Goal: Information Seeking & Learning: Learn about a topic

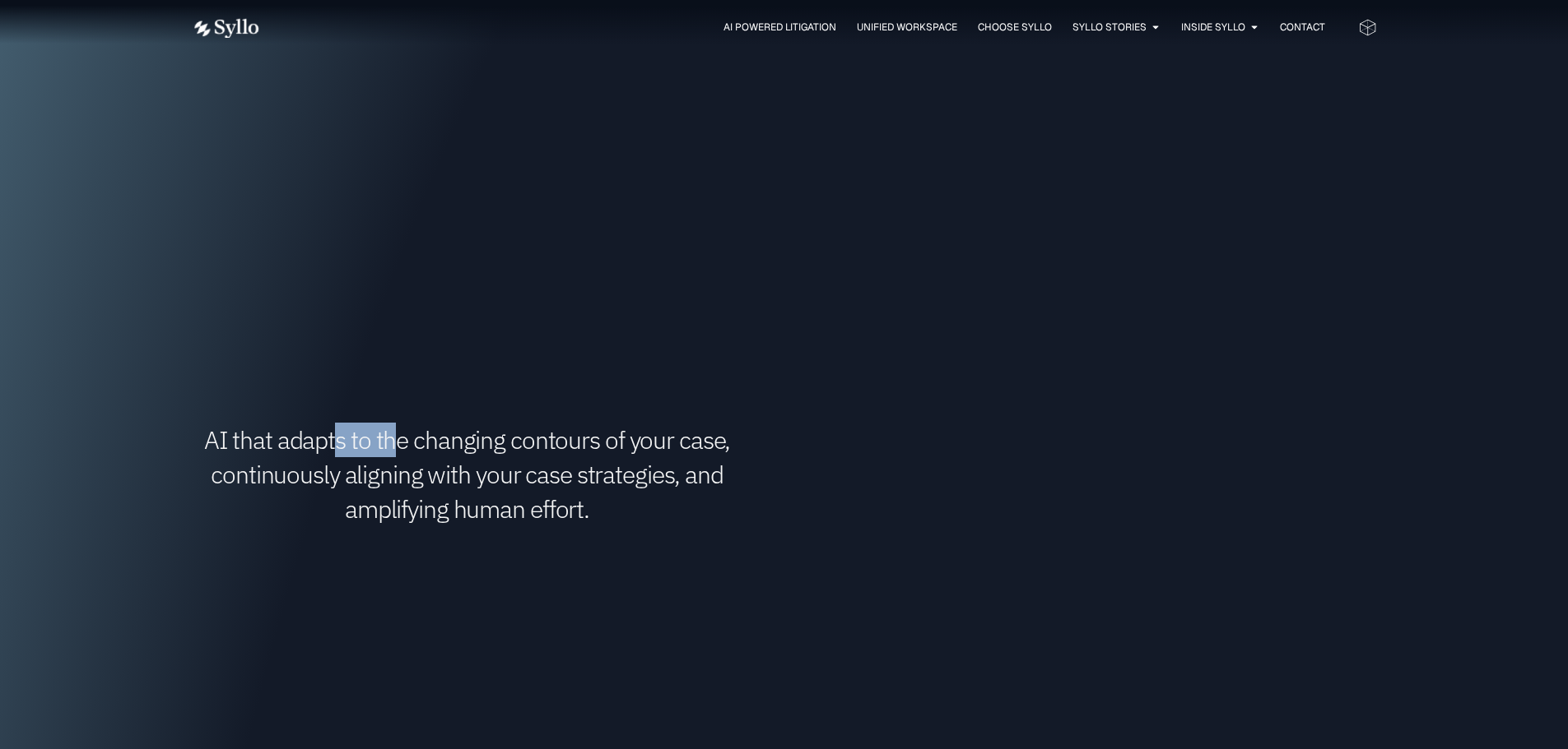
drag, startPoint x: 359, startPoint y: 453, endPoint x: 420, endPoint y: 453, distance: 61.0
click at [420, 453] on h1 "AI that adapts to the changing contours of your case, continuously aligning wit…" at bounding box center [467, 474] width 552 height 104
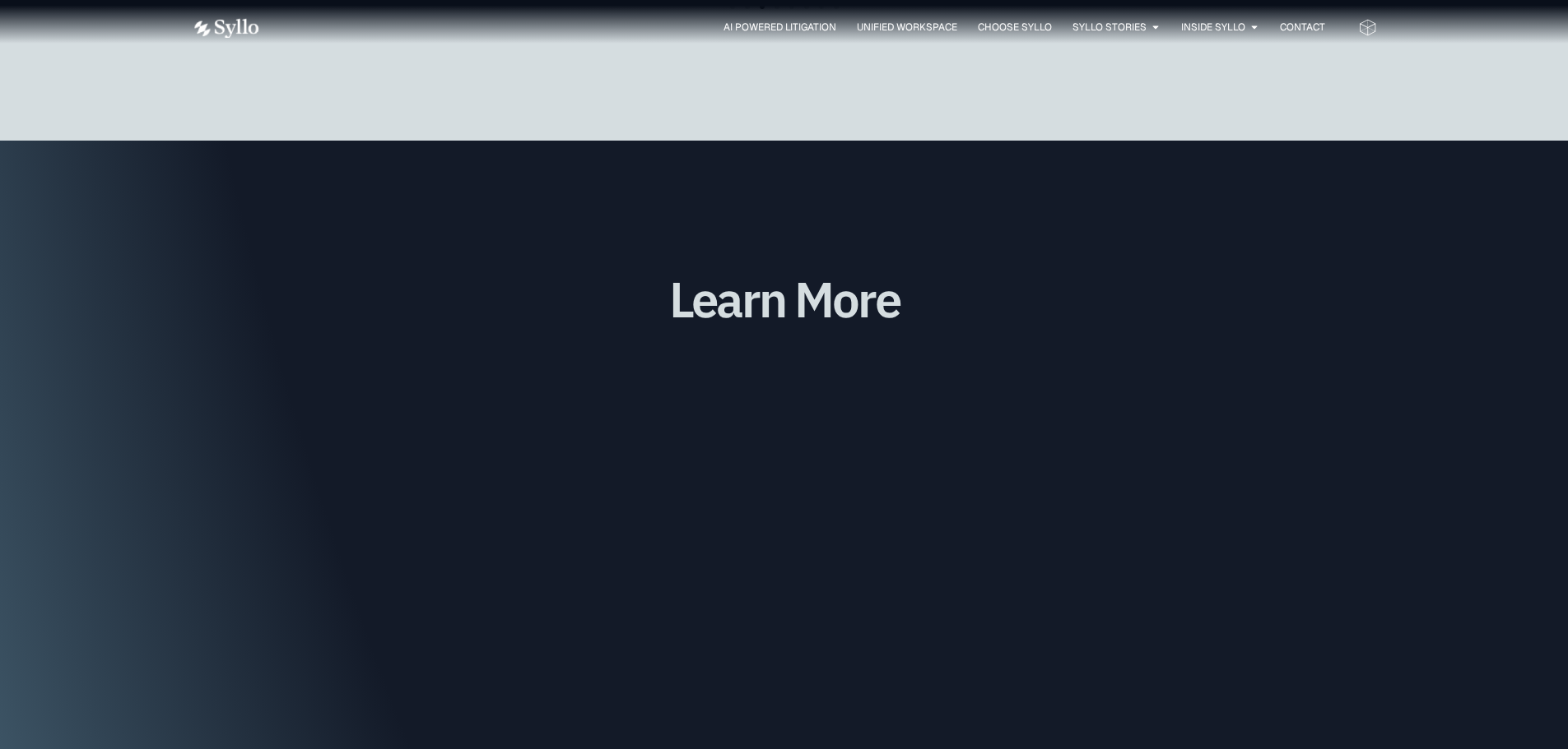
scroll to position [4029, 0]
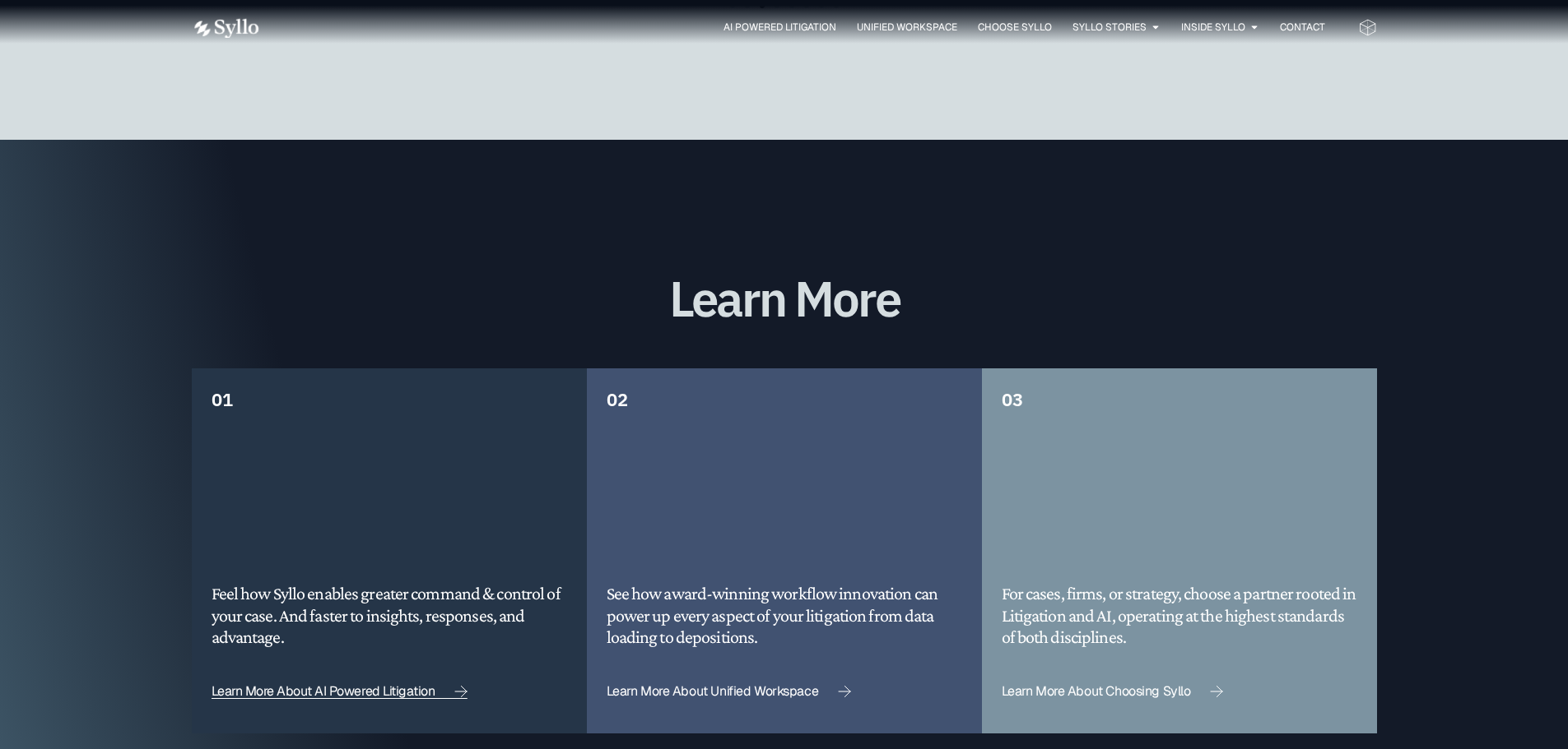
click at [427, 685] on span "Learn More About AI Powered Litigation" at bounding box center [323, 692] width 224 height 13
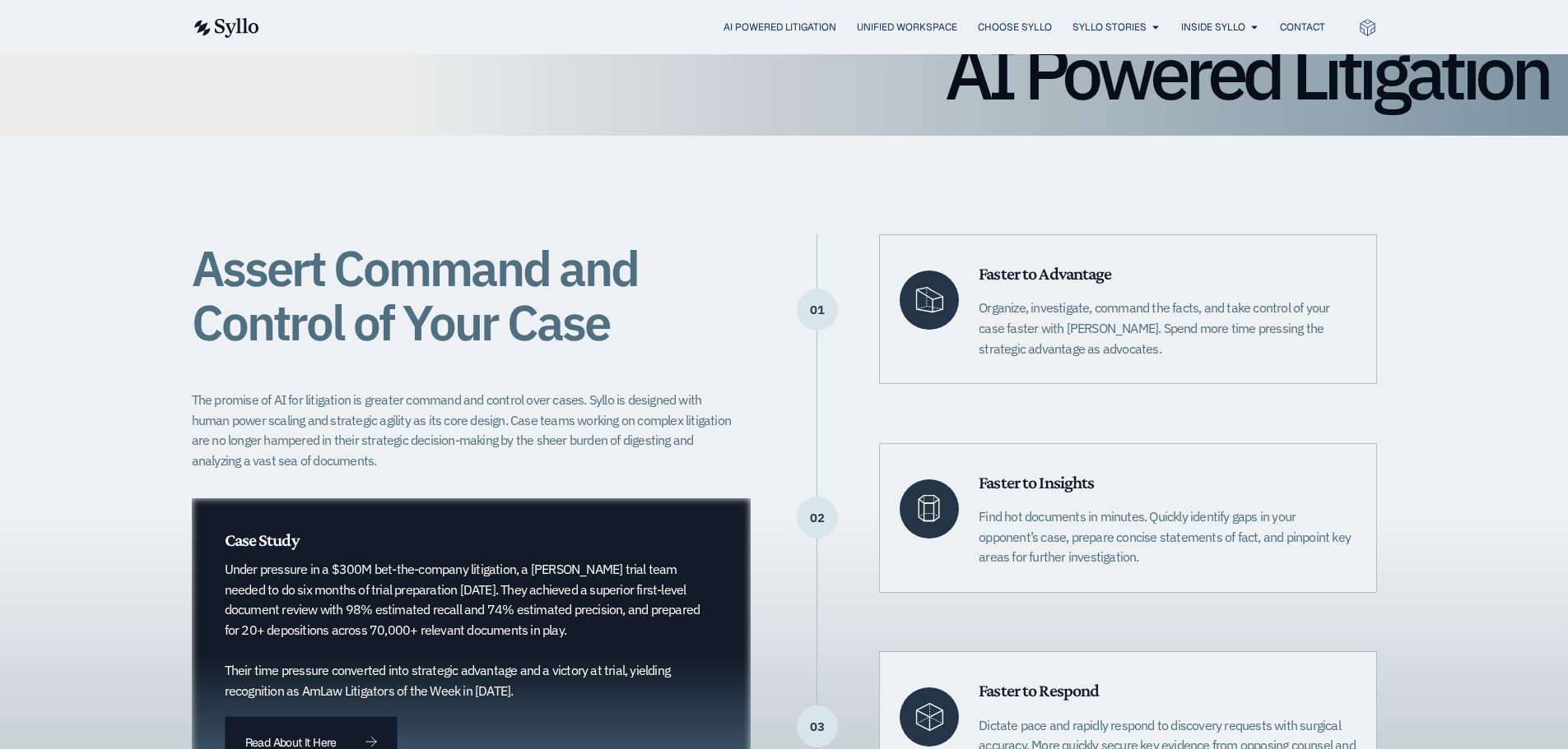
scroll to position [247, 0]
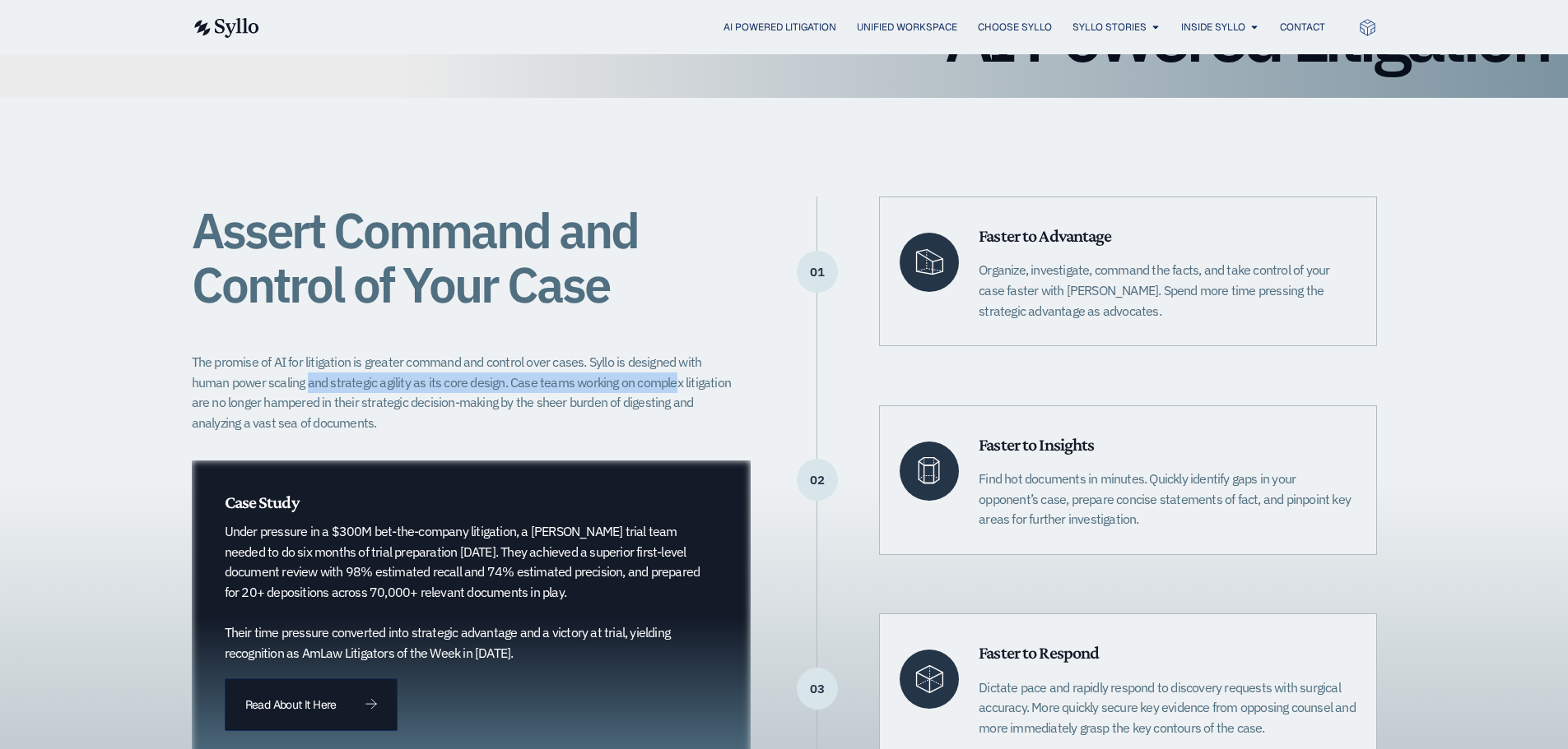
drag, startPoint x: 268, startPoint y: 379, endPoint x: 652, endPoint y: 407, distance: 385.0
click at [634, 380] on p "The promise of AI for litigation is greater command and control over cases. Syl…" at bounding box center [466, 392] width 550 height 81
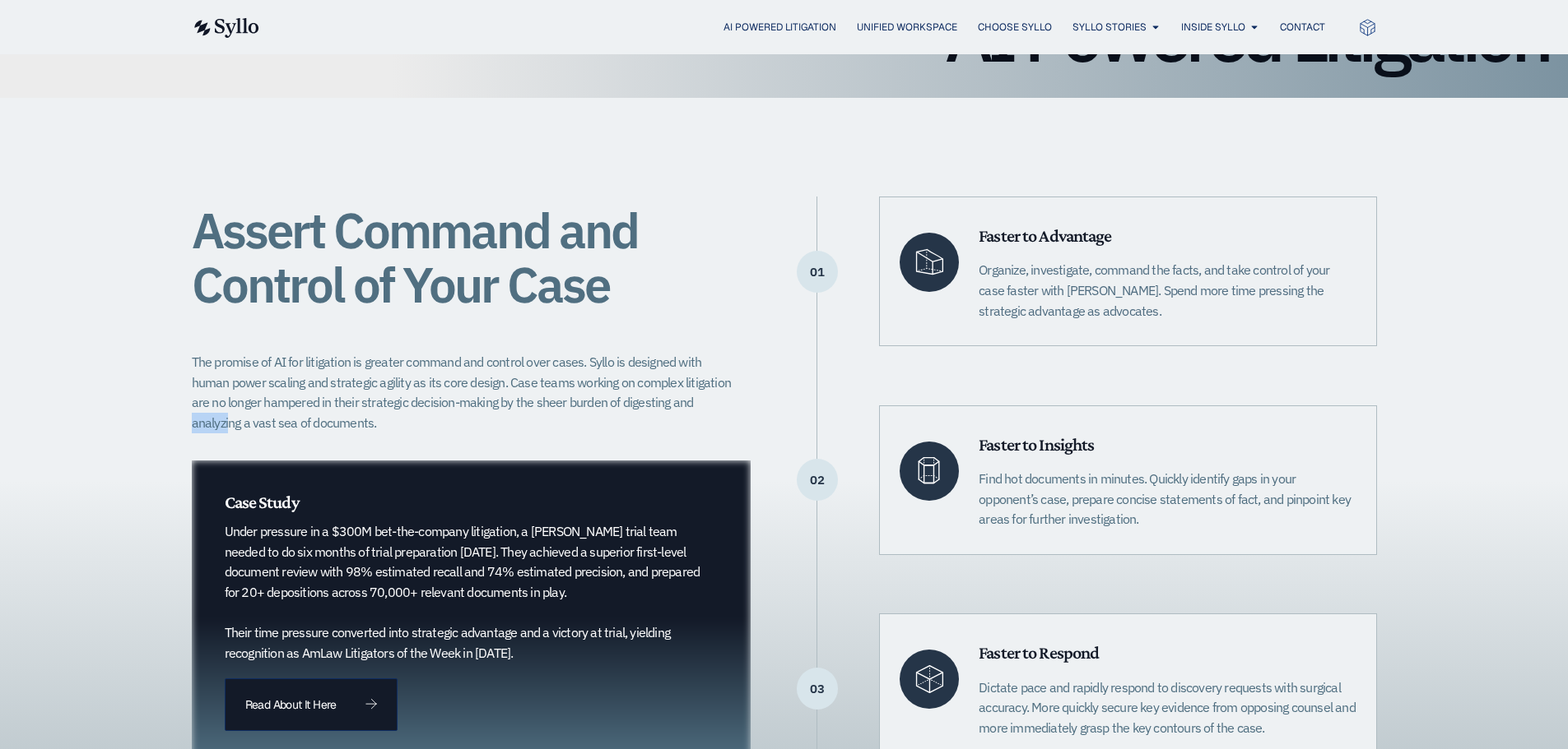
drag, startPoint x: 693, startPoint y: 399, endPoint x: 517, endPoint y: 398, distance: 176.0
click at [615, 399] on p "The promise of AI for litigation is greater command and control over cases. Syl…" at bounding box center [466, 392] width 550 height 81
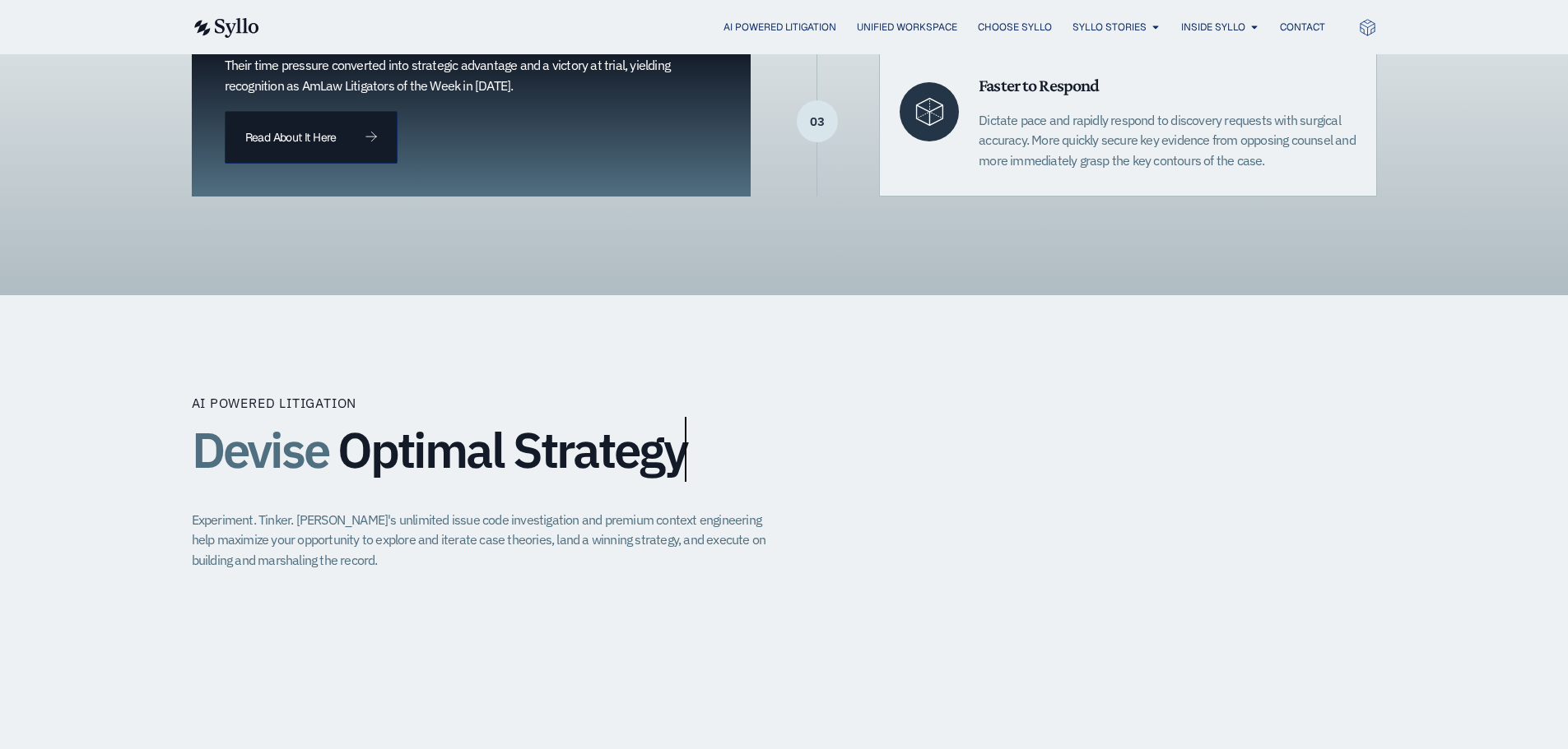
scroll to position [822, 0]
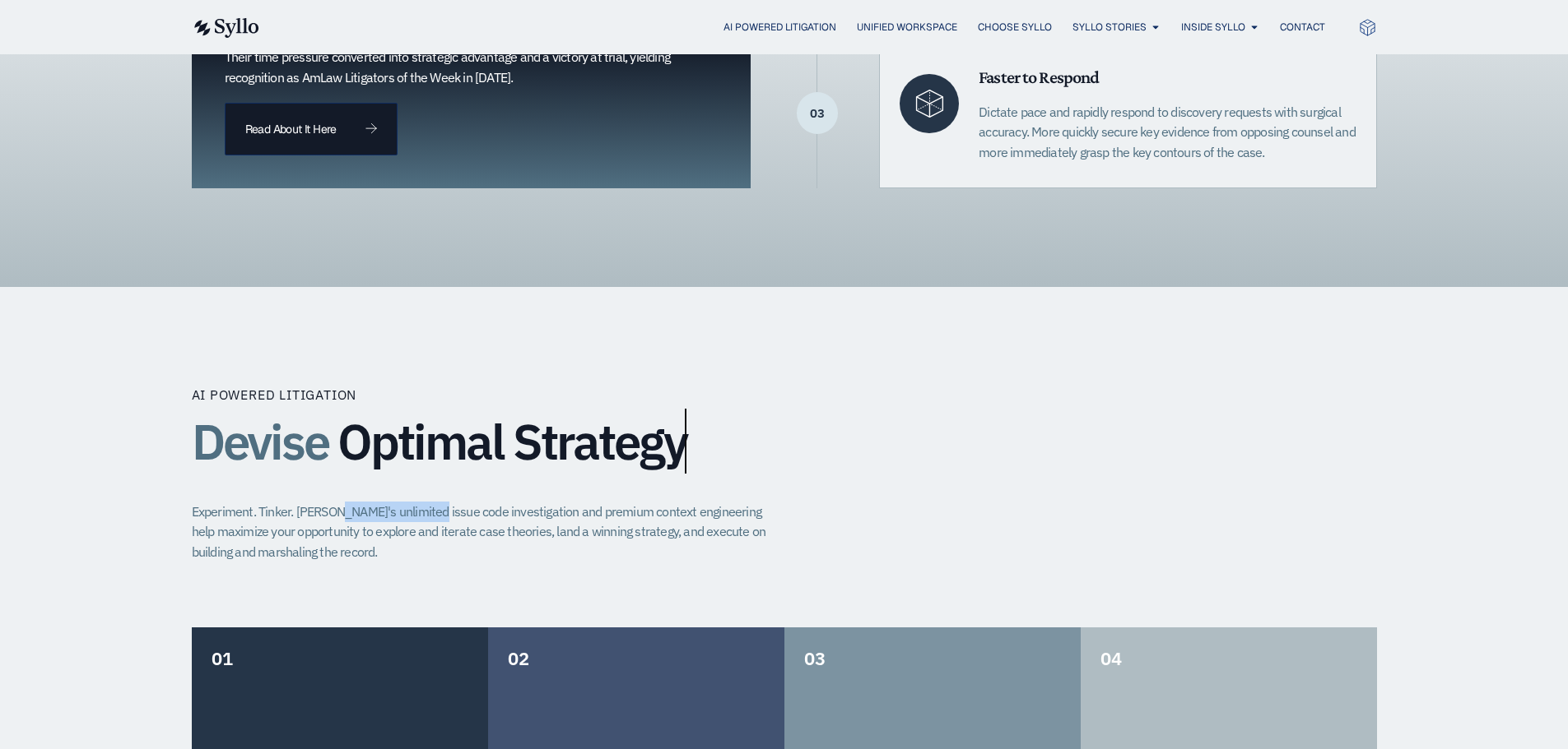
drag, startPoint x: 397, startPoint y: 510, endPoint x: 418, endPoint y: 510, distance: 21.0
click at [418, 510] on p "Experiment. Tinker. Syllo's unlimited issue code investigation and premium cont…" at bounding box center [485, 531] width 588 height 61
drag, startPoint x: 651, startPoint y: 521, endPoint x: 462, endPoint y: 515, distance: 189.1
click at [501, 520] on p "Experiment. Tinker. Syllo's unlimited issue code investigation and premium cont…" at bounding box center [485, 531] width 588 height 61
click at [341, 514] on p "Experiment. Tinker. Syllo's unlimited issue code investigation and premium cont…" at bounding box center [485, 531] width 588 height 61
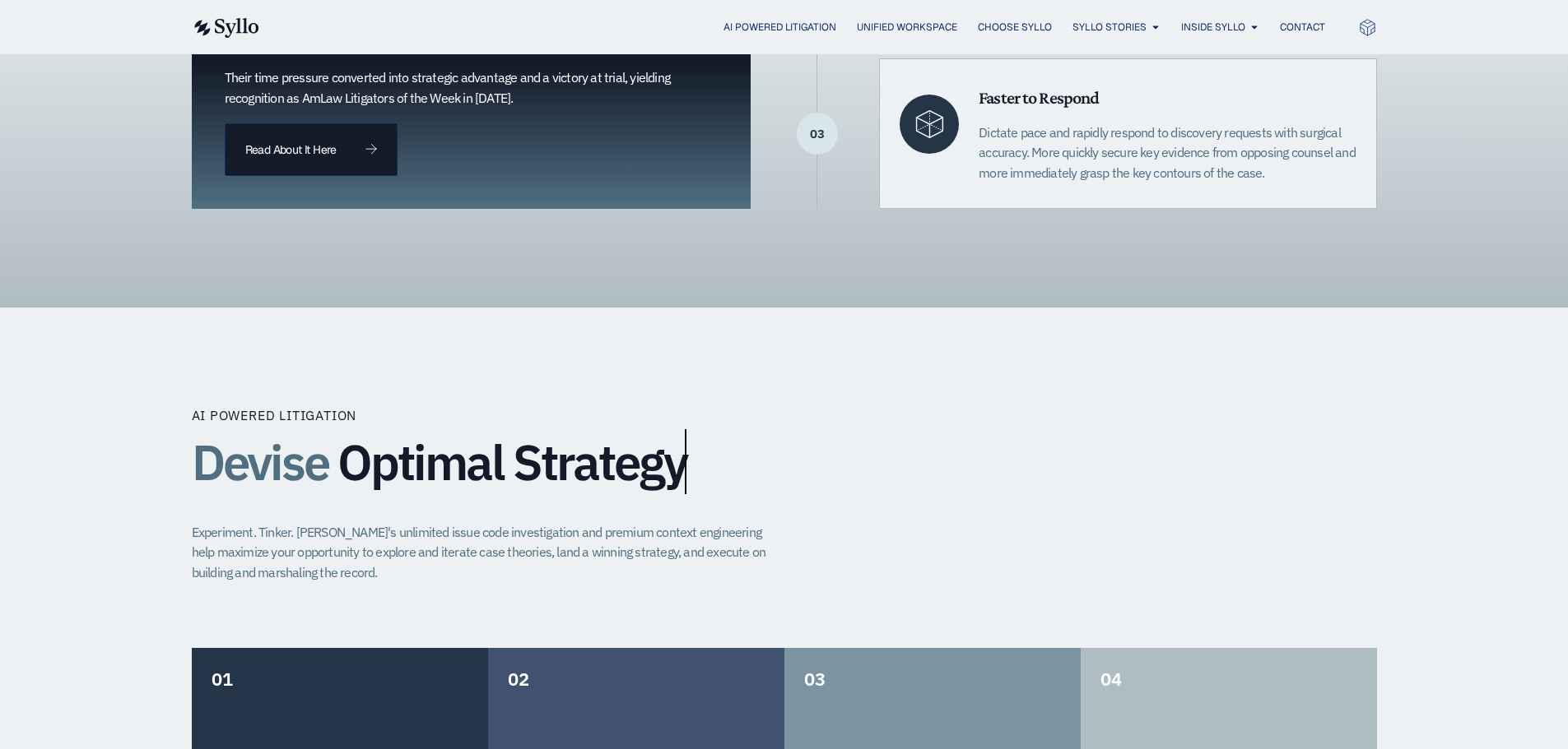
scroll to position [896, 0]
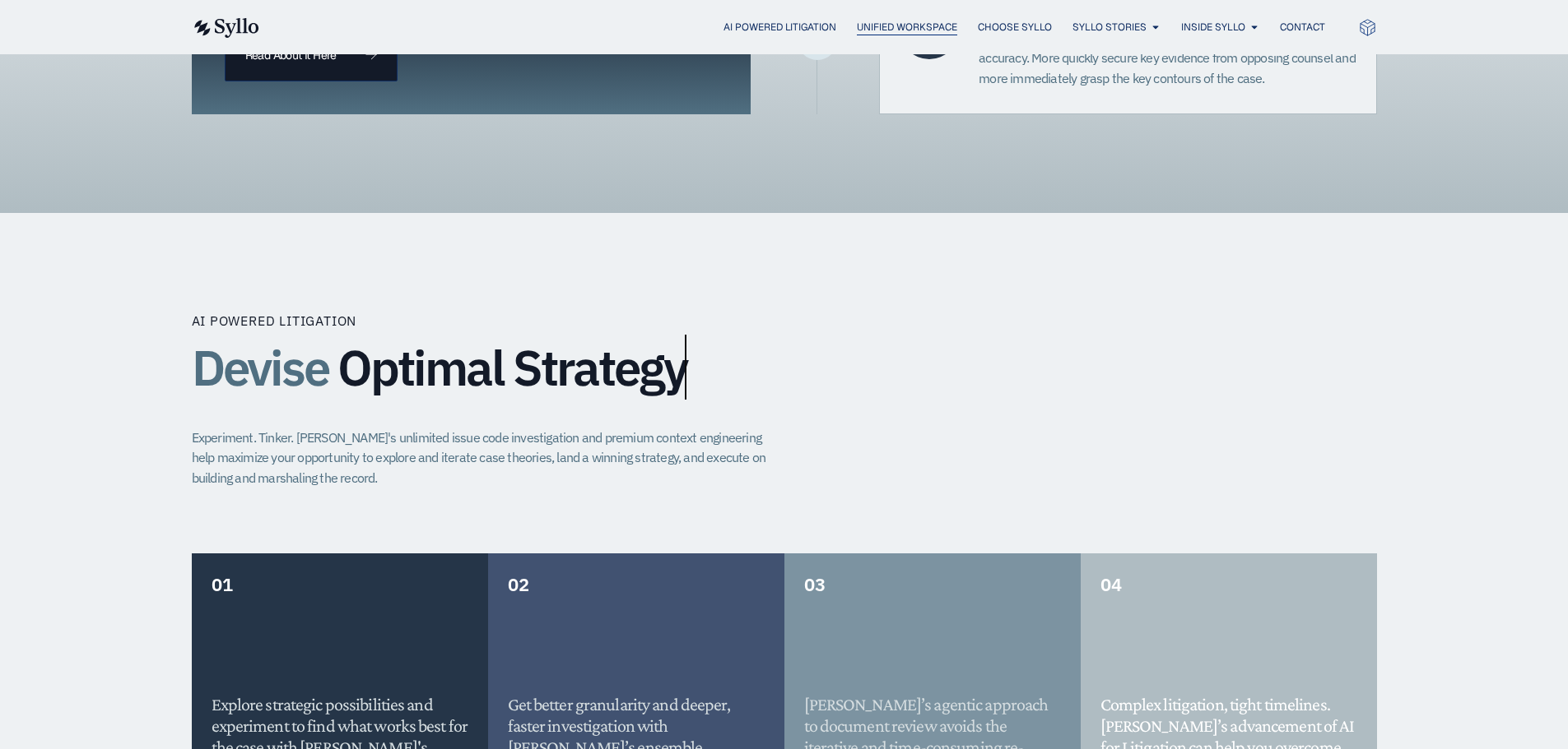
click at [863, 26] on span "Unified Workspace" at bounding box center [907, 27] width 101 height 15
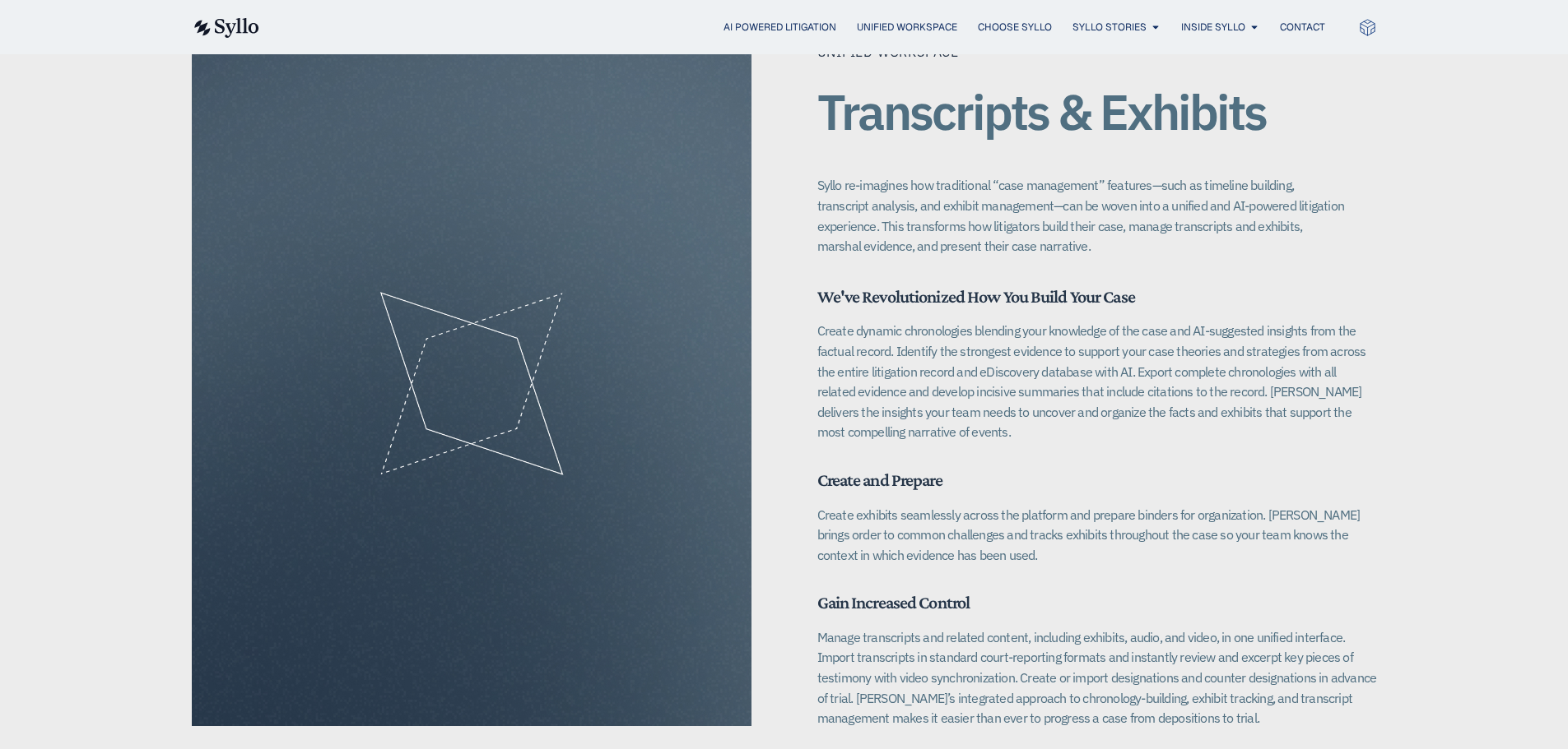
scroll to position [2220, 0]
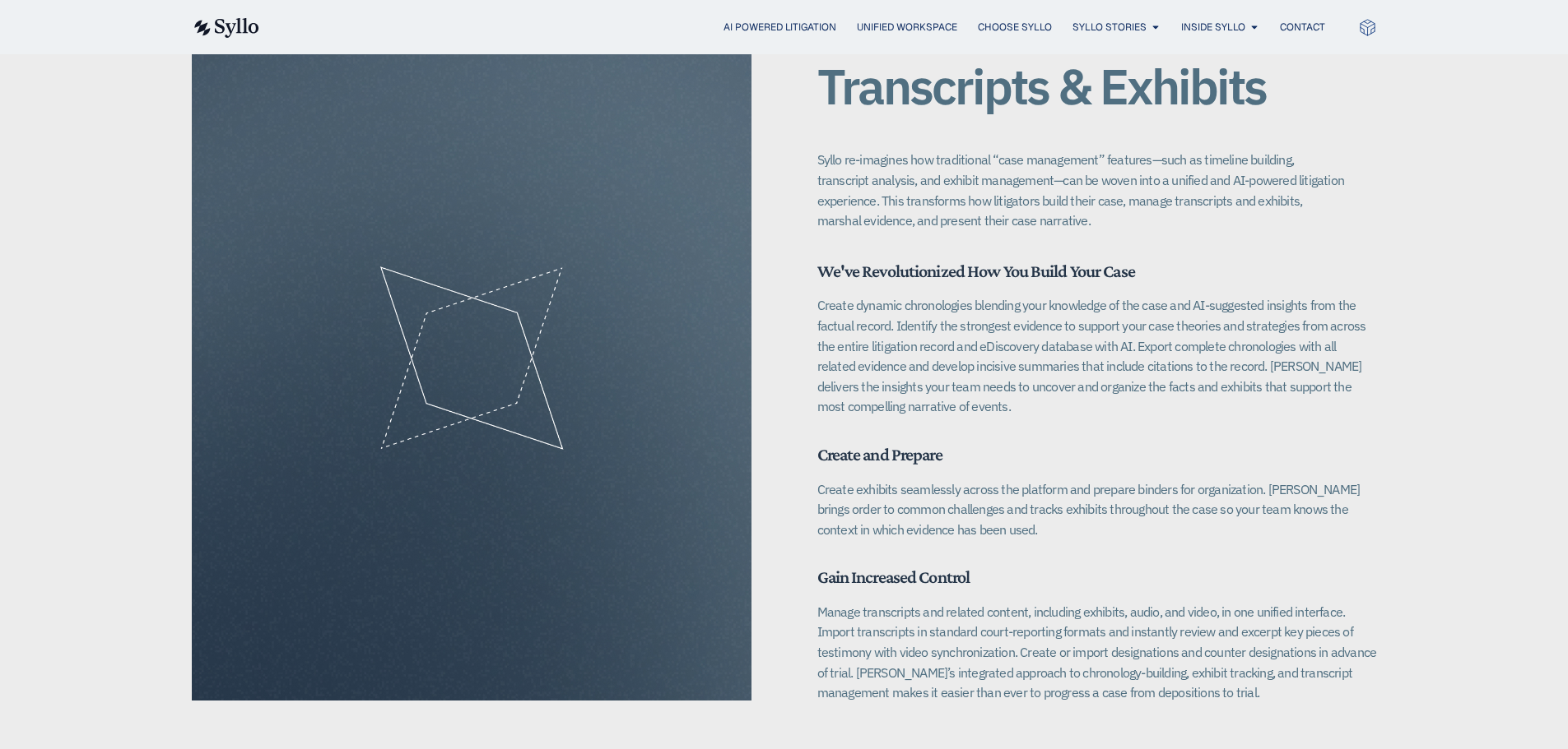
drag, startPoint x: 1079, startPoint y: 647, endPoint x: 1031, endPoint y: 628, distance: 51.6
click at [1075, 647] on p "Manage transcripts and related content, including exhibits, audio, and video, i…" at bounding box center [1096, 653] width 560 height 101
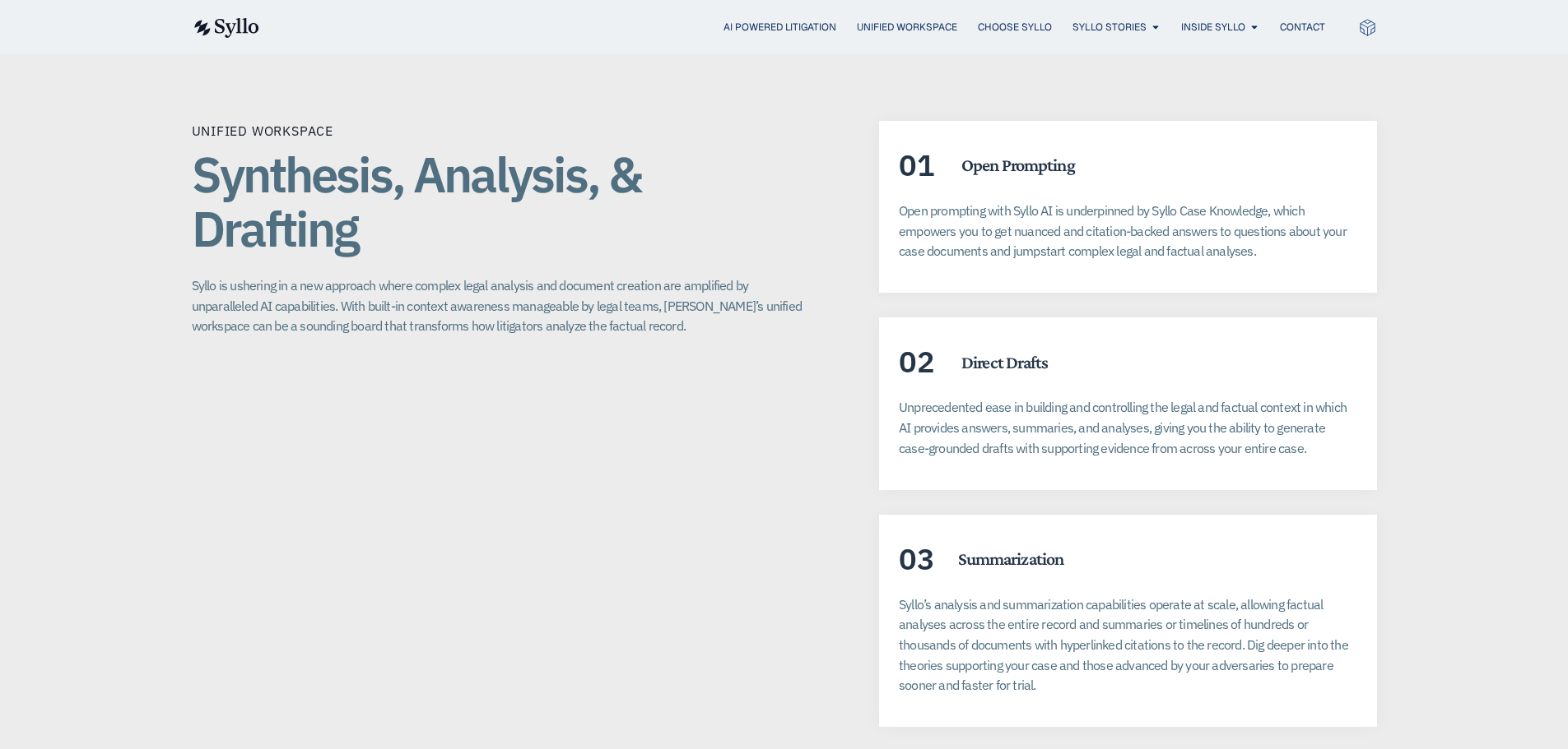
scroll to position [2960, 0]
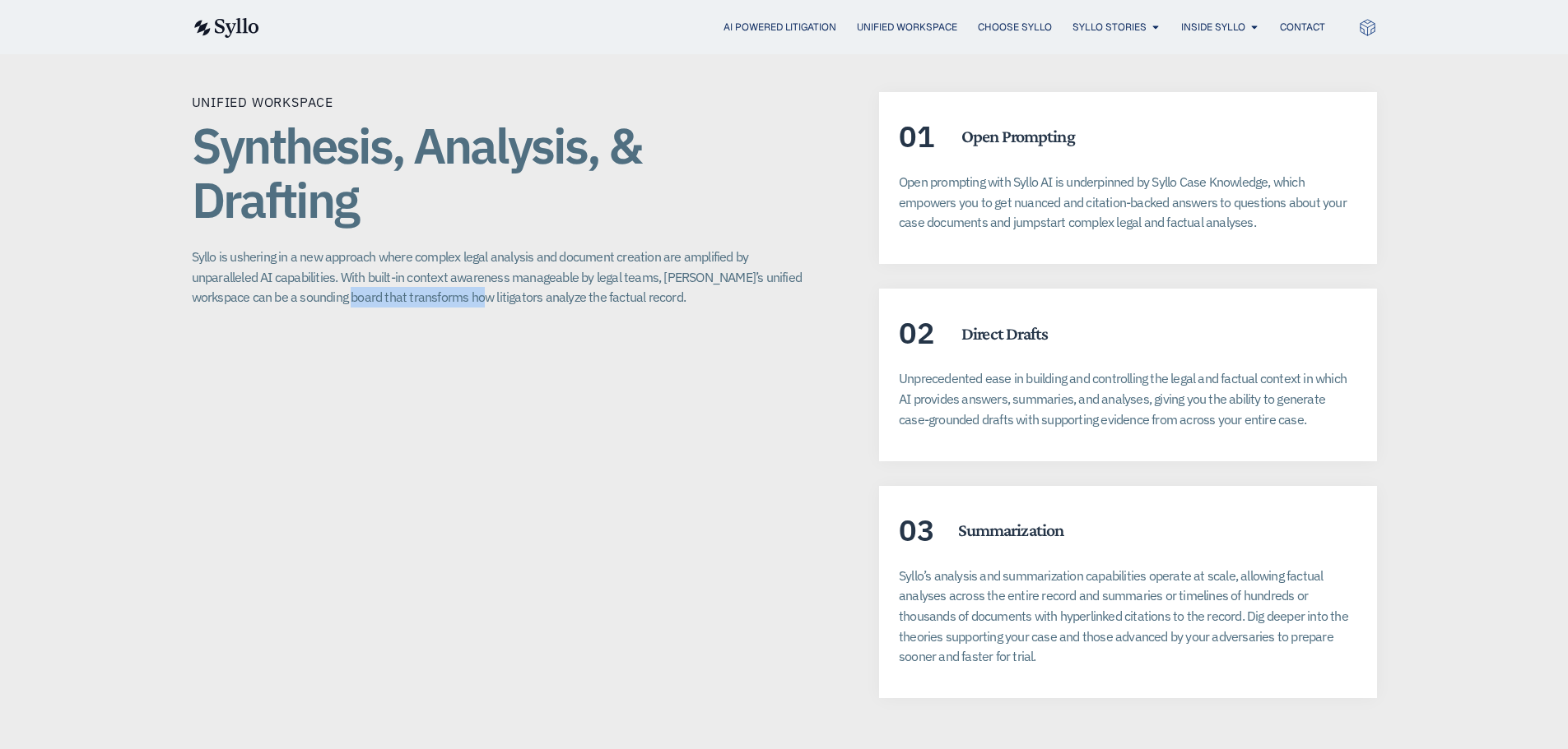
drag, startPoint x: 387, startPoint y: 283, endPoint x: 408, endPoint y: 283, distance: 21.0
click at [408, 283] on p "Syllo is ushering in a new approach where complex legal analysis and document c…" at bounding box center [502, 277] width 622 height 61
drag, startPoint x: 967, startPoint y: 354, endPoint x: 1113, endPoint y: 350, distance: 146.1
click at [1111, 368] on p "Unprecedented ease in building and controlling the legal and factual context in…" at bounding box center [1127, 398] width 458 height 61
drag, startPoint x: 1234, startPoint y: 372, endPoint x: 1115, endPoint y: 375, distance: 119.0
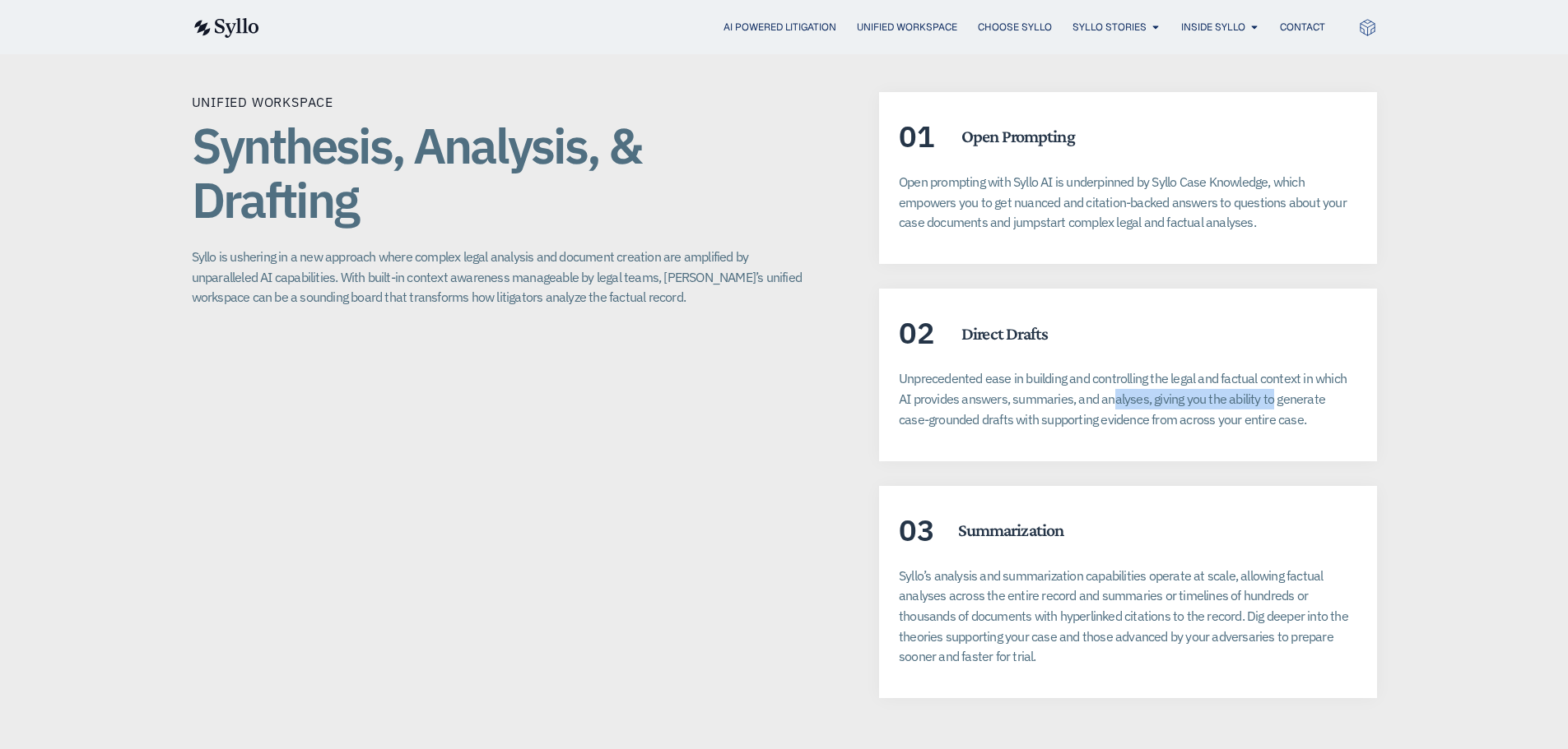
click at [1115, 375] on p "Unprecedented ease in building and controlling the legal and factual context in…" at bounding box center [1127, 398] width 458 height 61
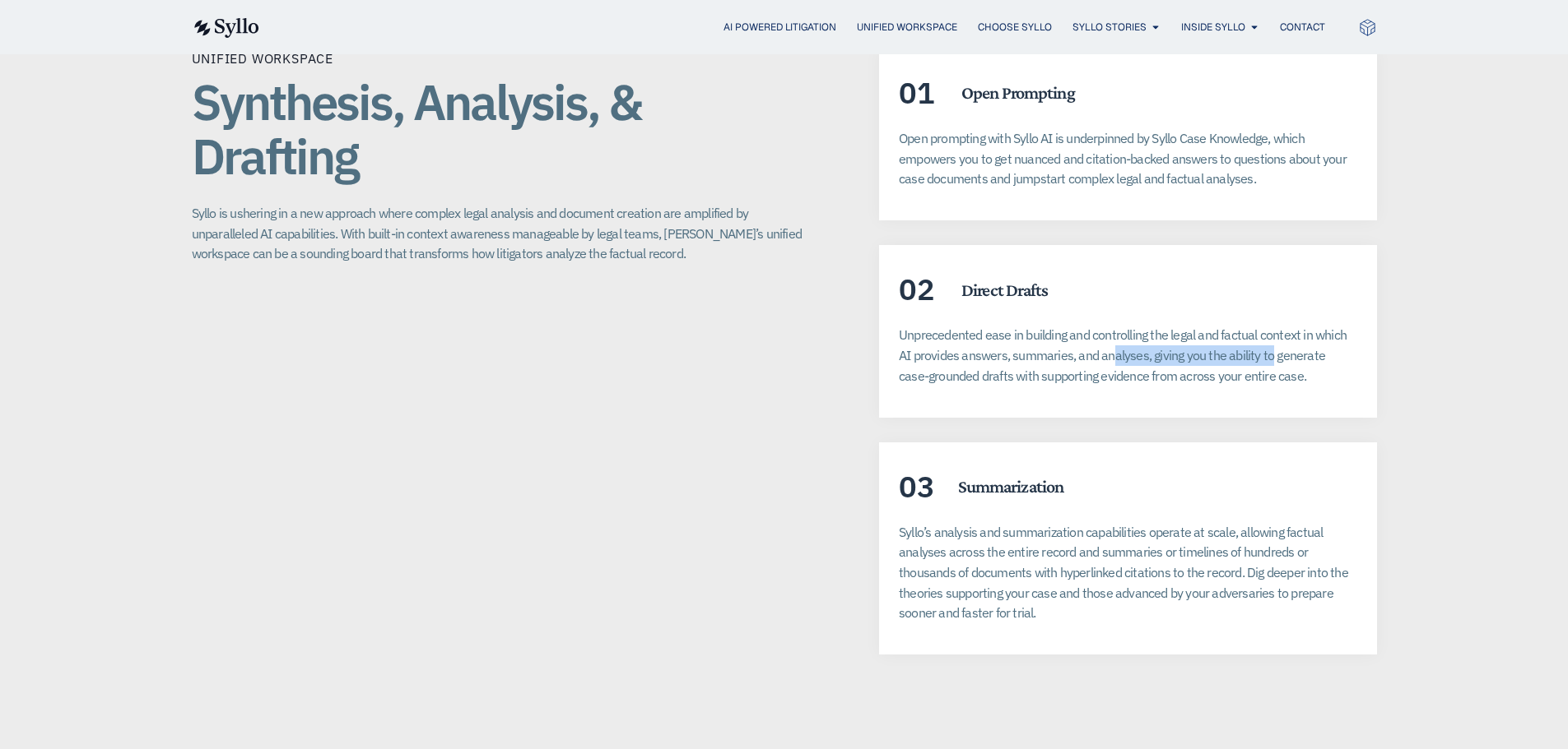
scroll to position [3043, 0]
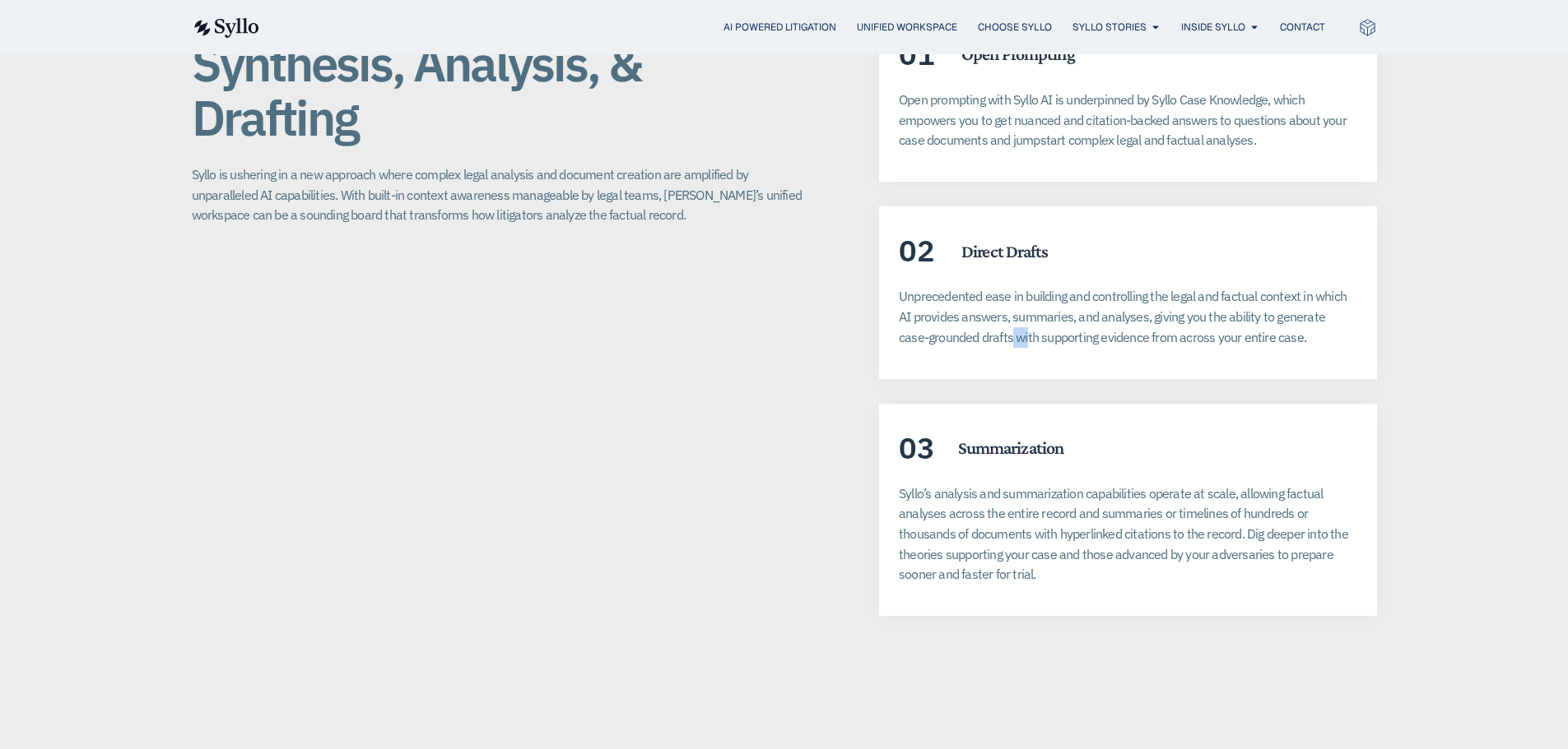
click at [1057, 319] on p "Unprecedented ease in building and controlling the legal and factual context in…" at bounding box center [1127, 316] width 458 height 61
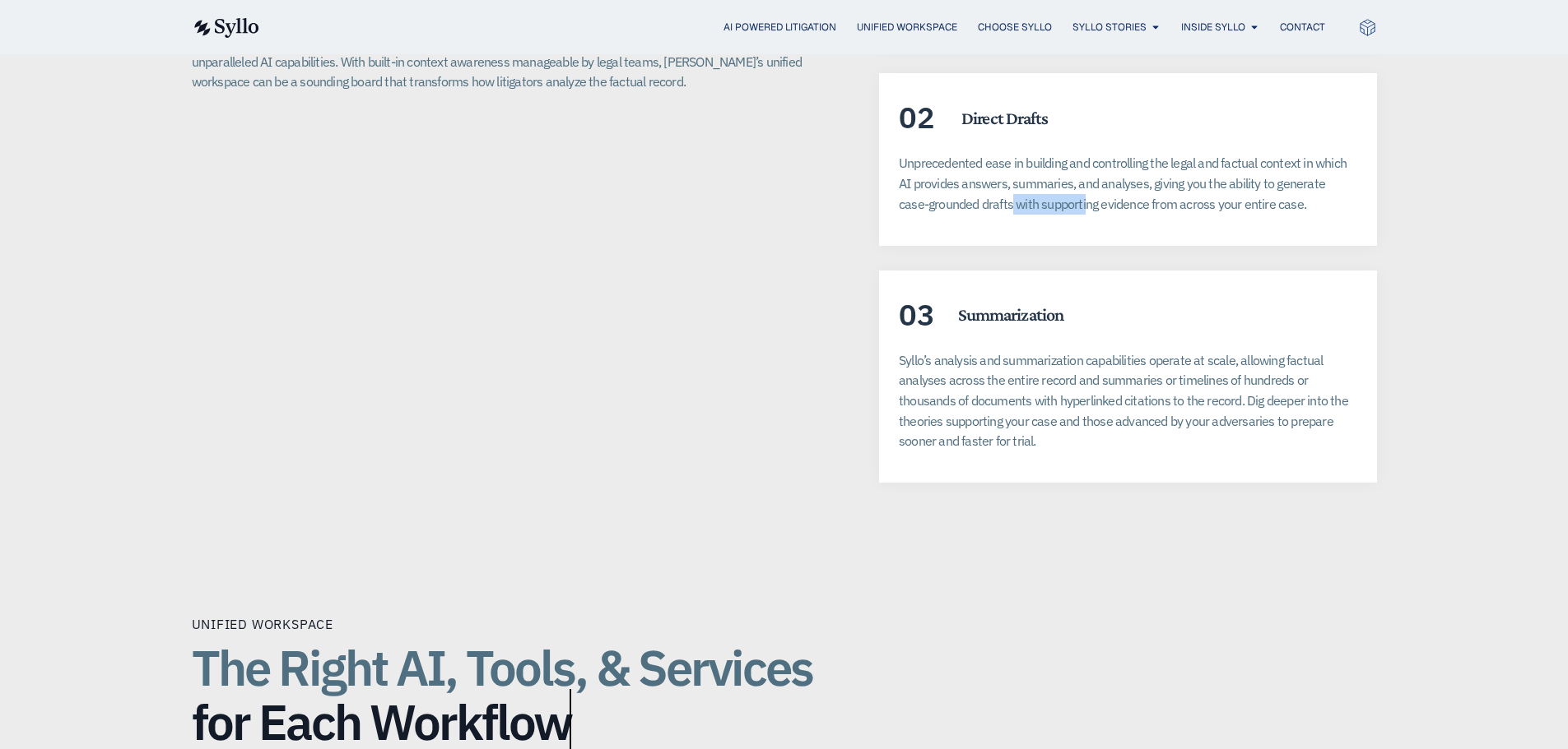
scroll to position [3207, 0]
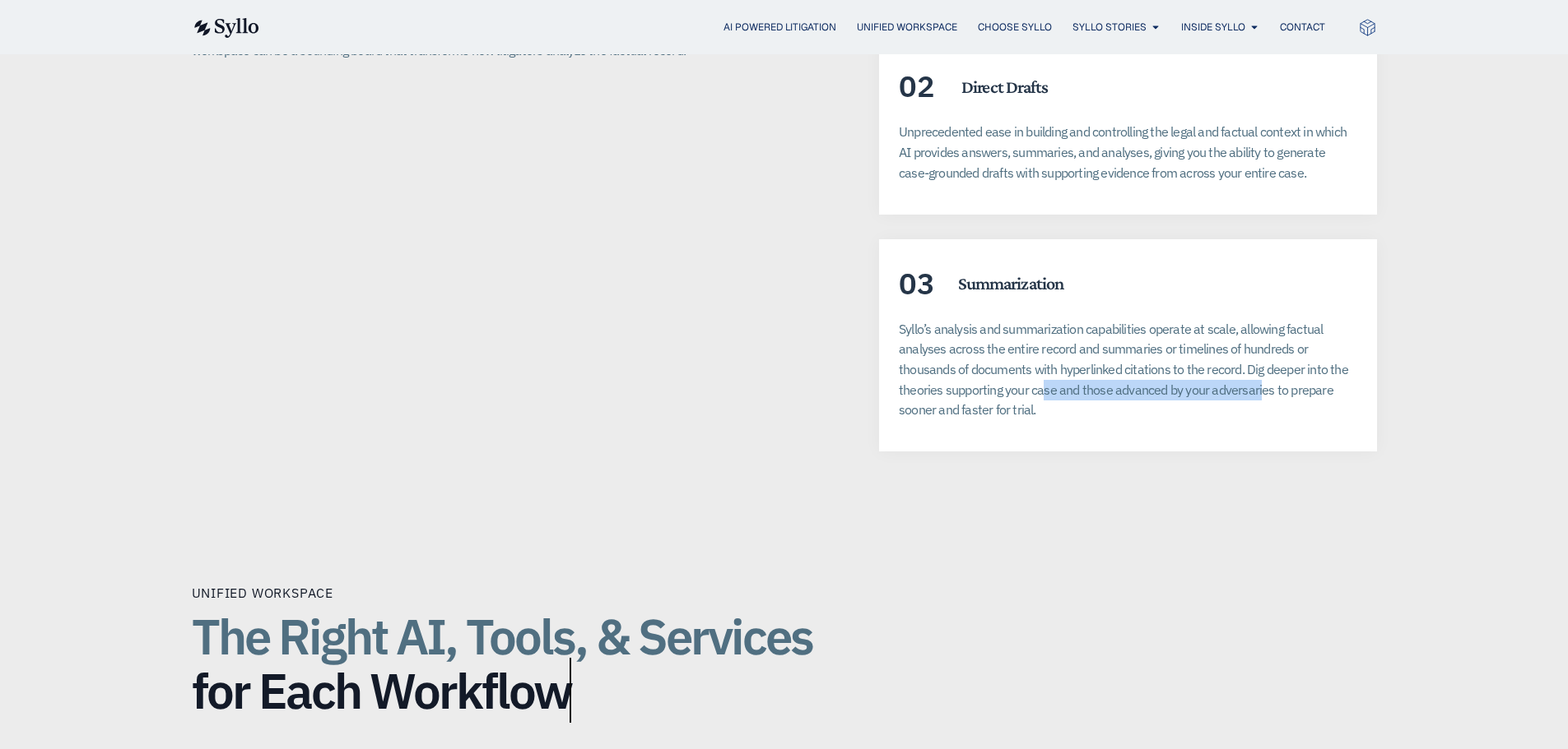
drag, startPoint x: 1258, startPoint y: 367, endPoint x: 821, endPoint y: 372, distance: 437.0
click at [920, 375] on span "Syllo’s analysis and summarization capabilities operate at scale, allowing fact…" at bounding box center [1123, 370] width 449 height 98
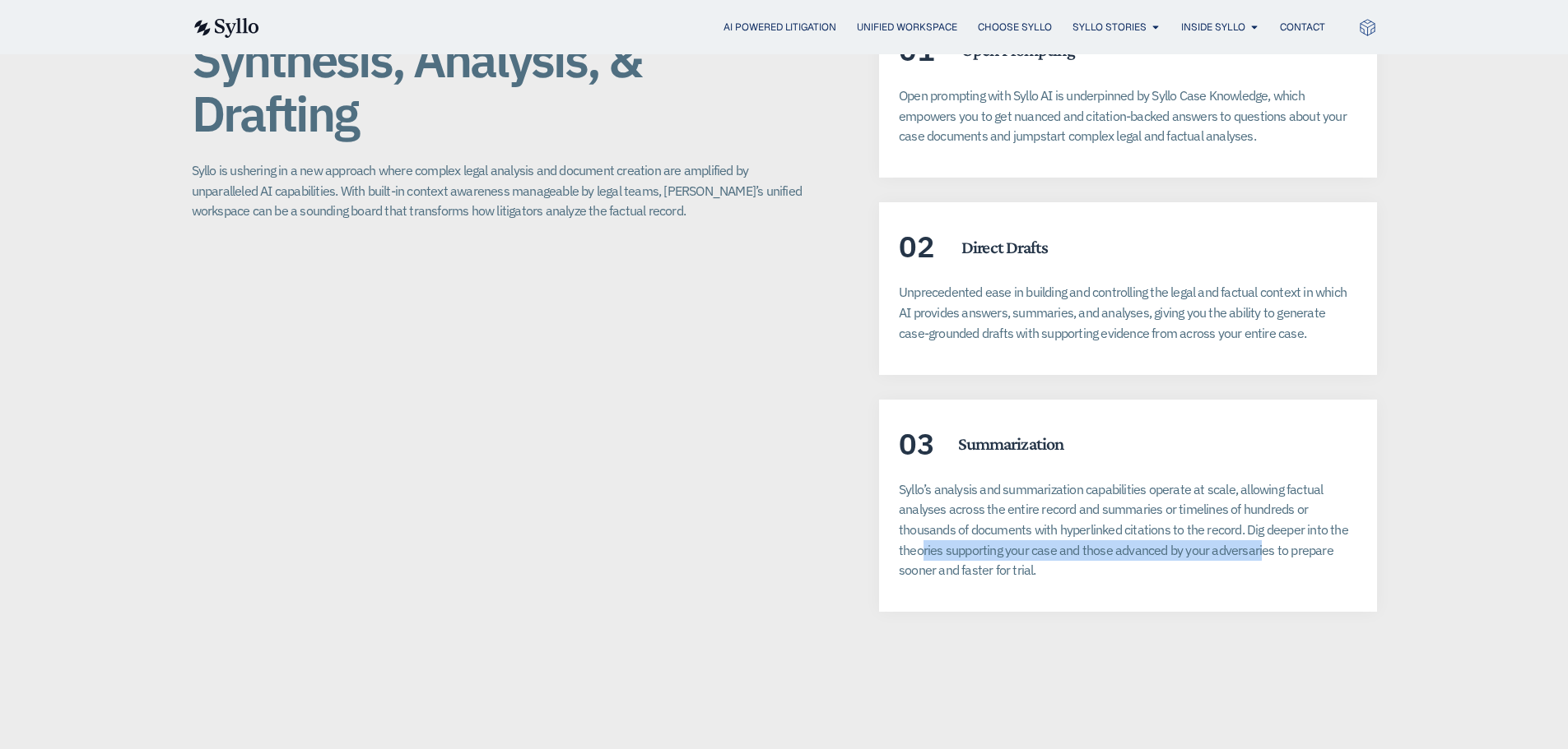
scroll to position [3043, 0]
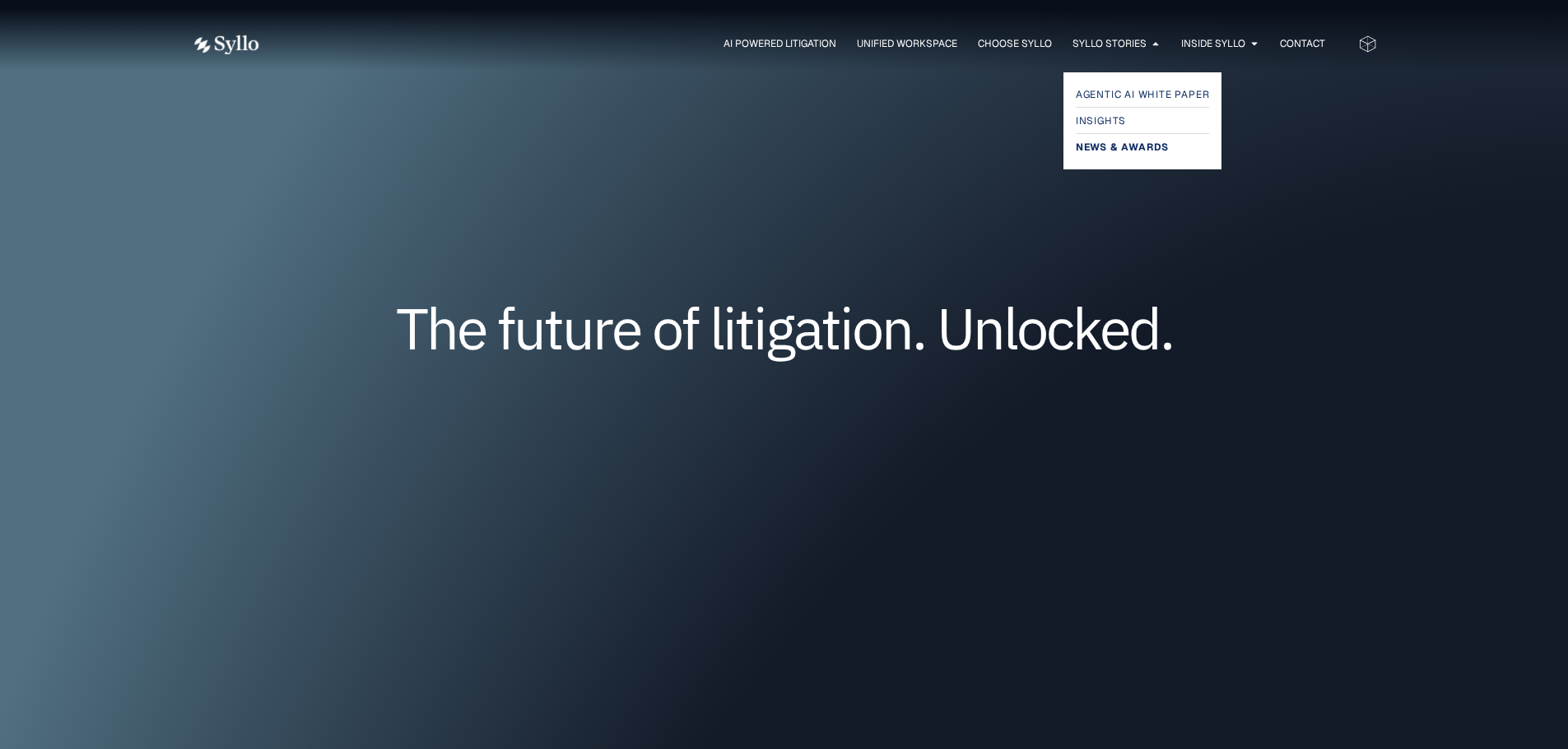
click at [1113, 140] on span "News & Awards" at bounding box center [1122, 147] width 93 height 20
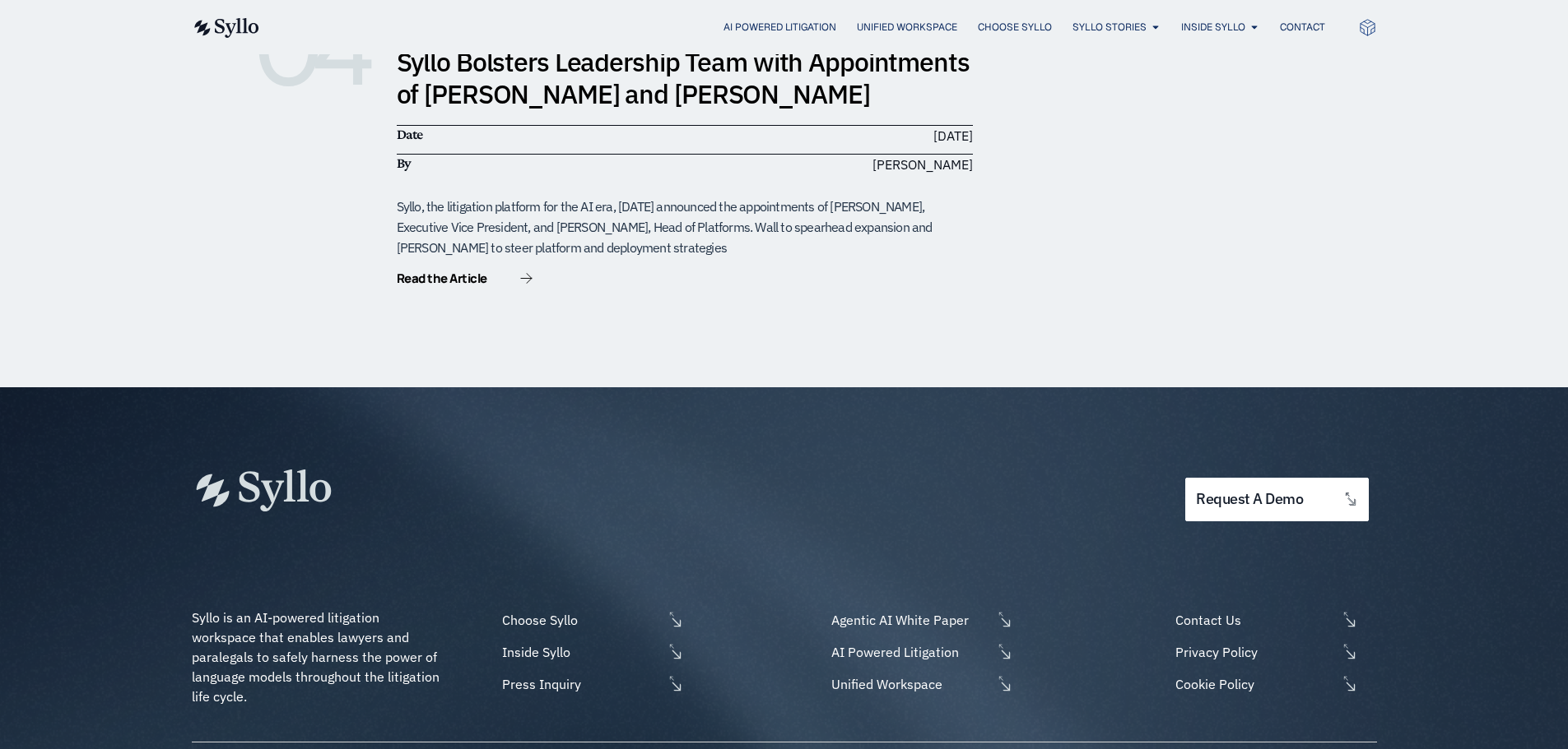
scroll to position [1521, 0]
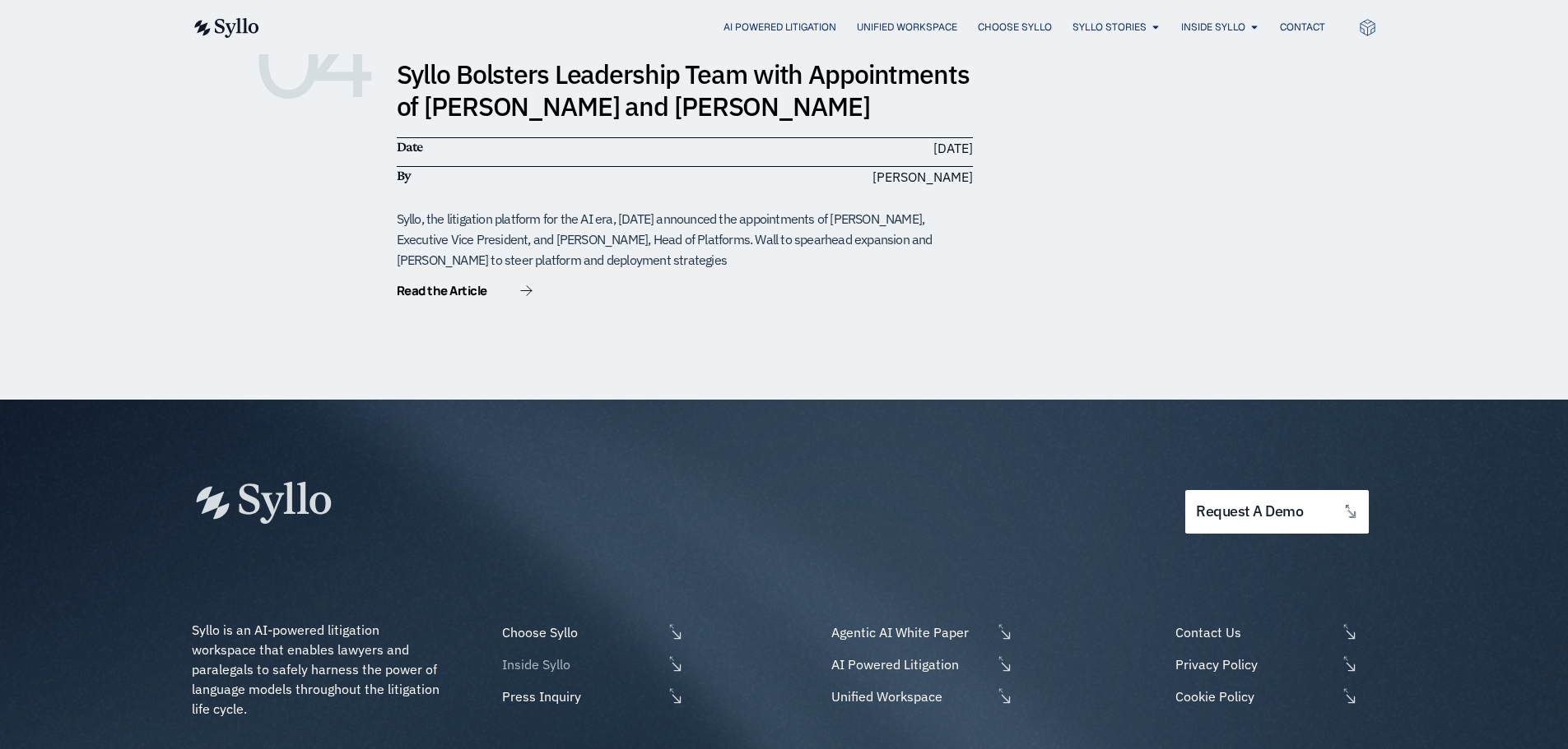
click at [542, 654] on span "Inside Syllo" at bounding box center [581, 664] width 165 height 20
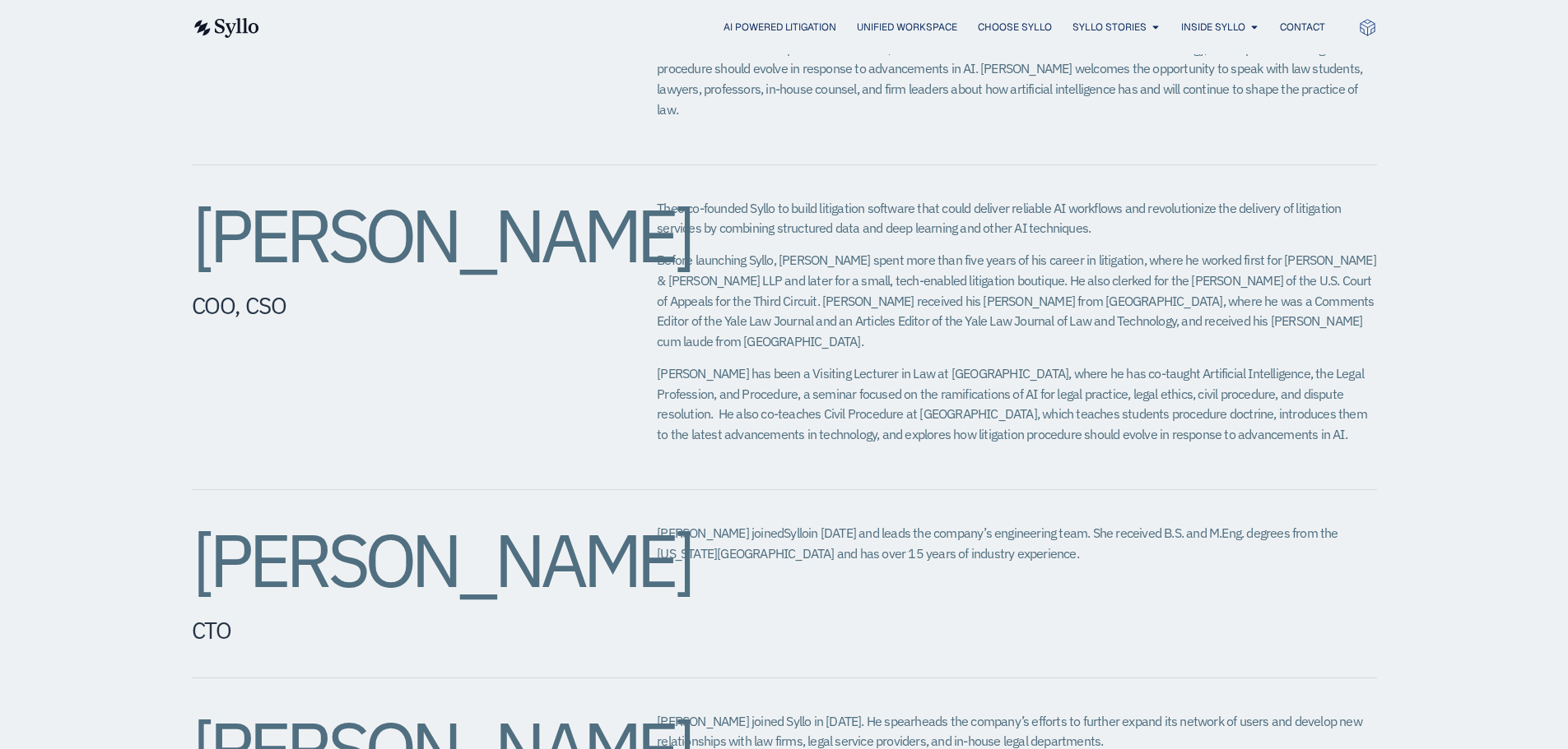
scroll to position [987, 0]
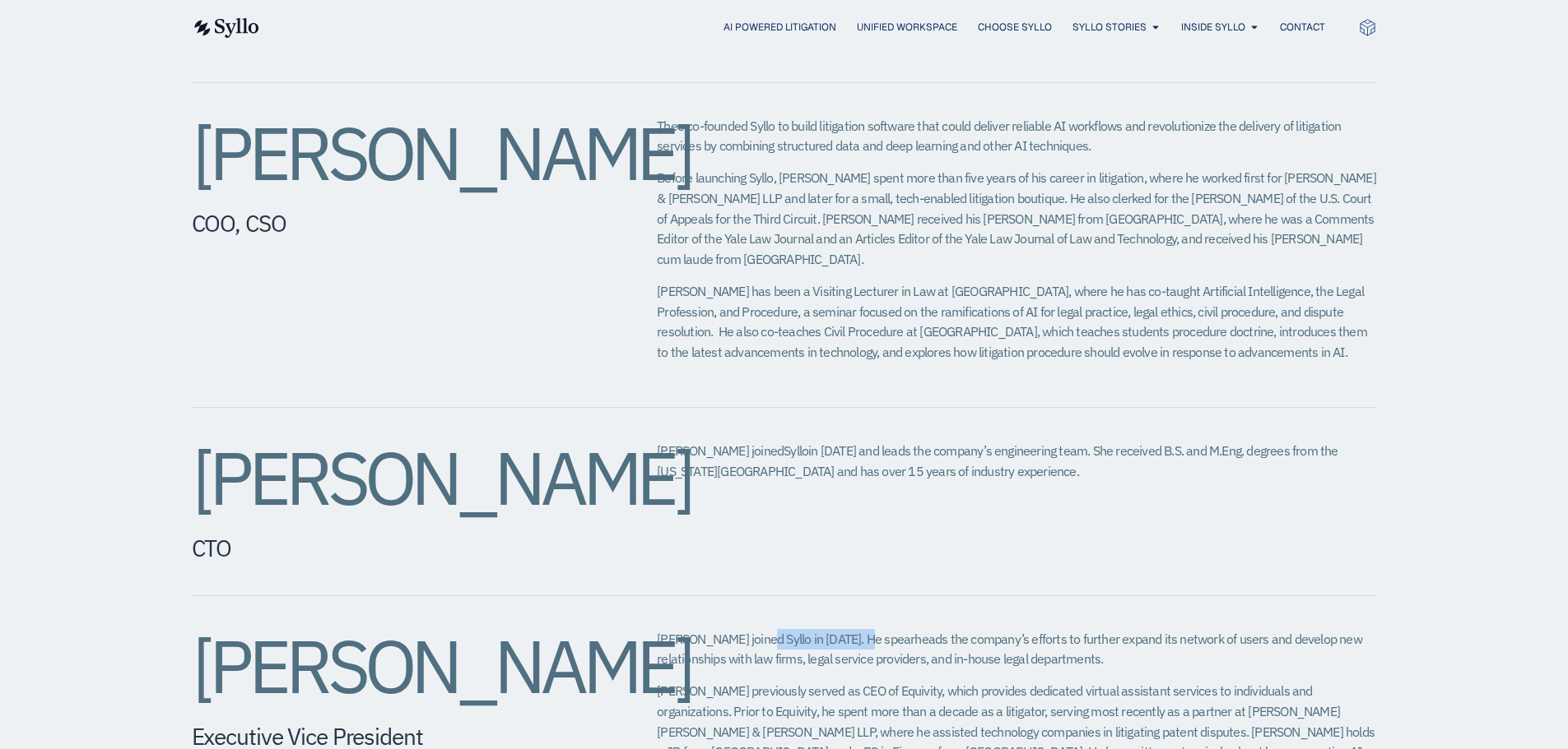
drag, startPoint x: 812, startPoint y: 598, endPoint x: 864, endPoint y: 598, distance: 52.0
click at [864, 631] on span "[PERSON_NAME] joined Syllo in [DATE]. He spearheads the company’s efforts to fu…" at bounding box center [1009, 649] width 705 height 37
click at [940, 479] on div "[PERSON_NAME] CTO [PERSON_NAME] joined Syllo in [DATE] and leads the company’s …" at bounding box center [784, 502] width 1185 height 189
drag, startPoint x: 819, startPoint y: 657, endPoint x: 1171, endPoint y: 632, distance: 352.9
click at [1170, 630] on div "[PERSON_NAME] joined Syllo in [DATE]. He spearheads the company’s efforts to fu…" at bounding box center [1016, 712] width 720 height 165
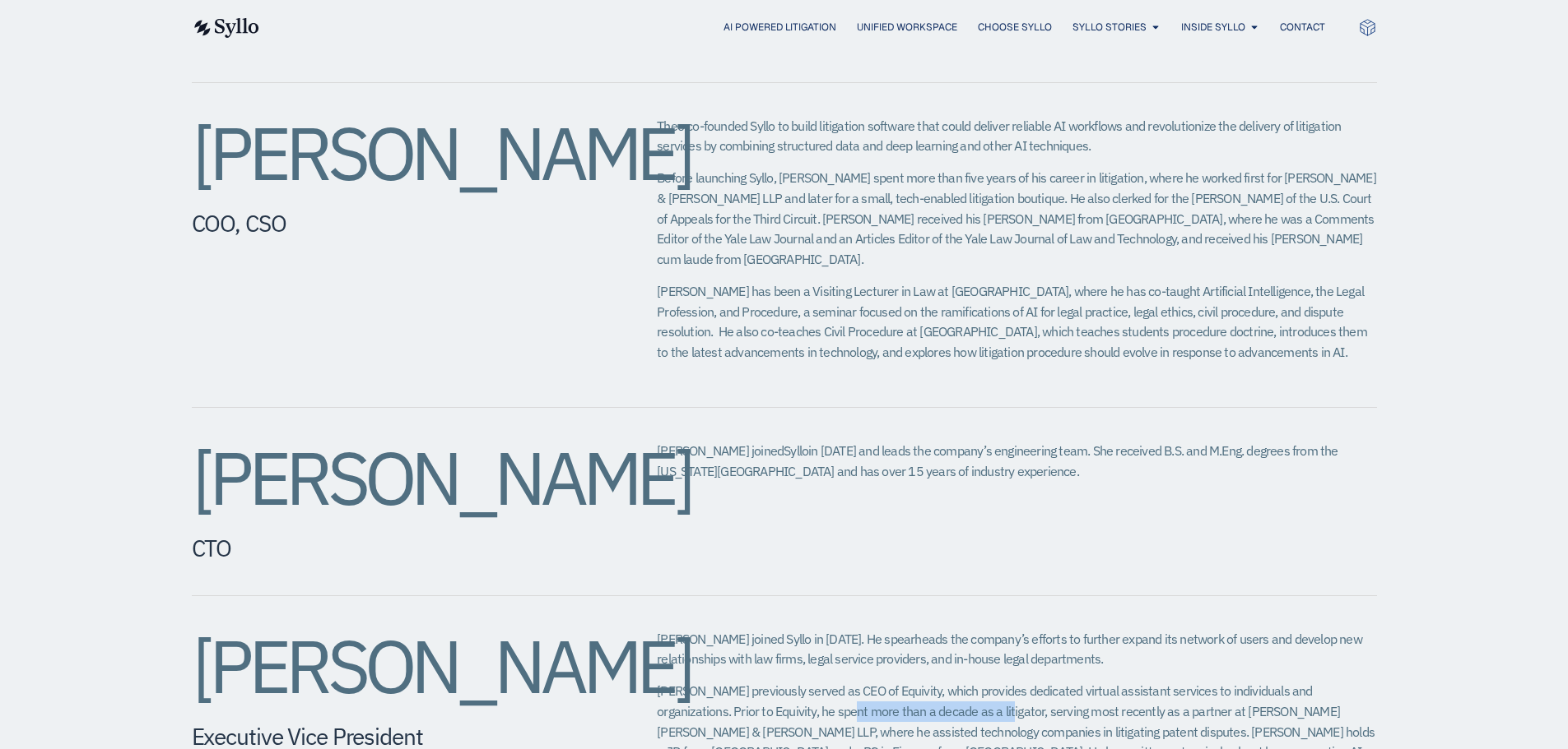
drag, startPoint x: 788, startPoint y: 674, endPoint x: 937, endPoint y: 672, distance: 149.0
click at [937, 682] on span "[PERSON_NAME] previously served as CEO of Equivity, which provides dedicated vi…" at bounding box center [1015, 732] width 718 height 98
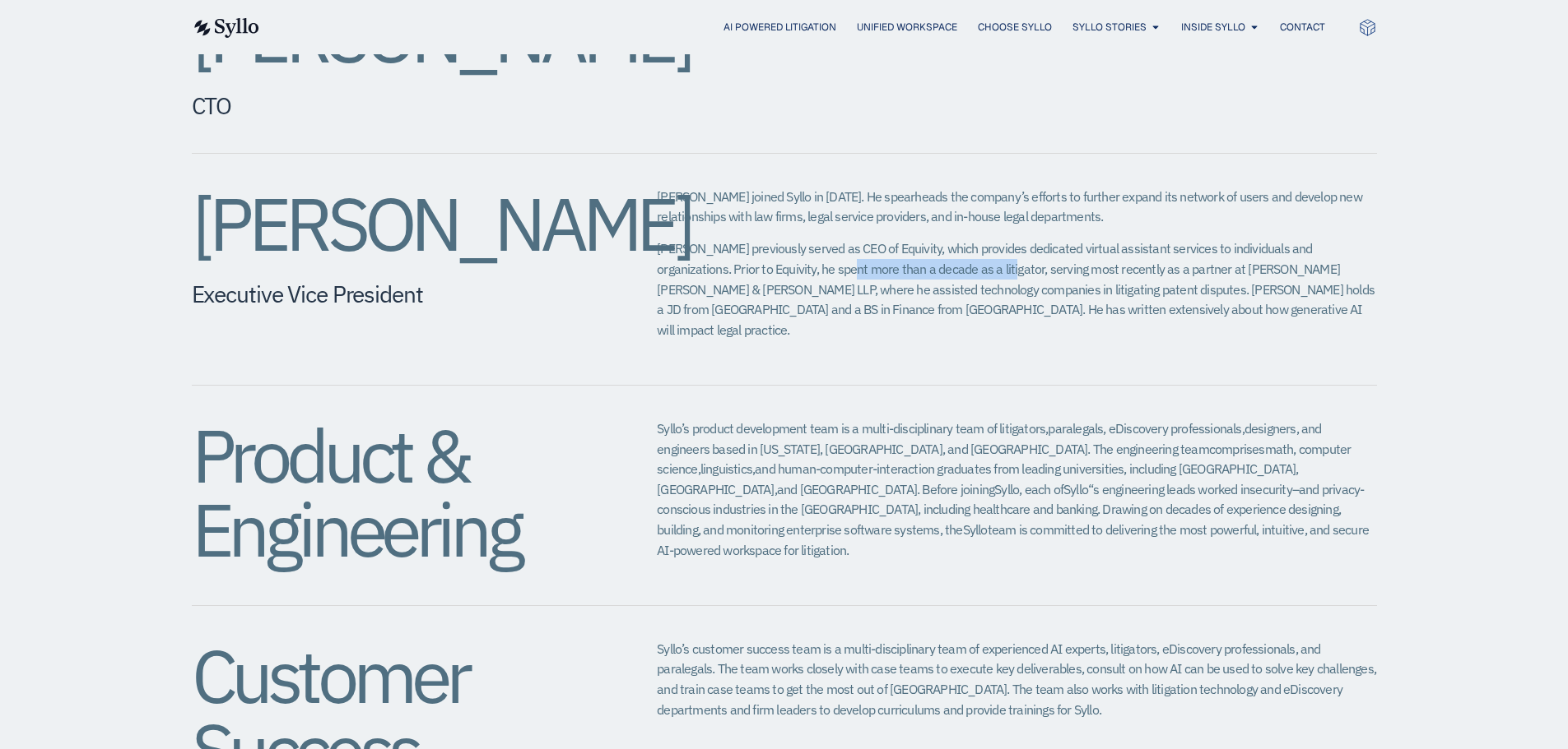
scroll to position [1481, 0]
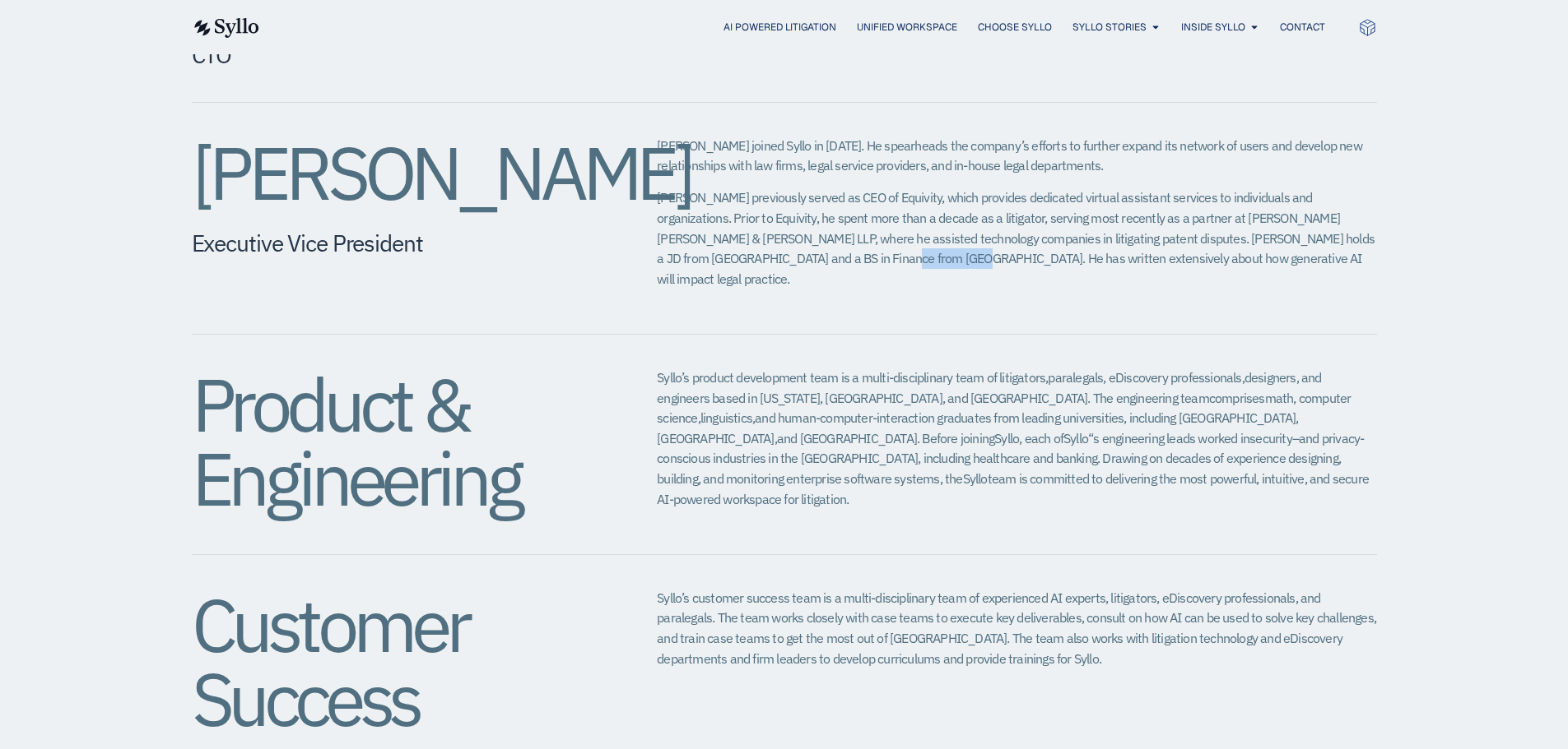
click at [830, 255] on div "[PERSON_NAME] Executive Vice President​ [PERSON_NAME] joined Syllo in [DATE]. H…" at bounding box center [784, 219] width 1185 height 232
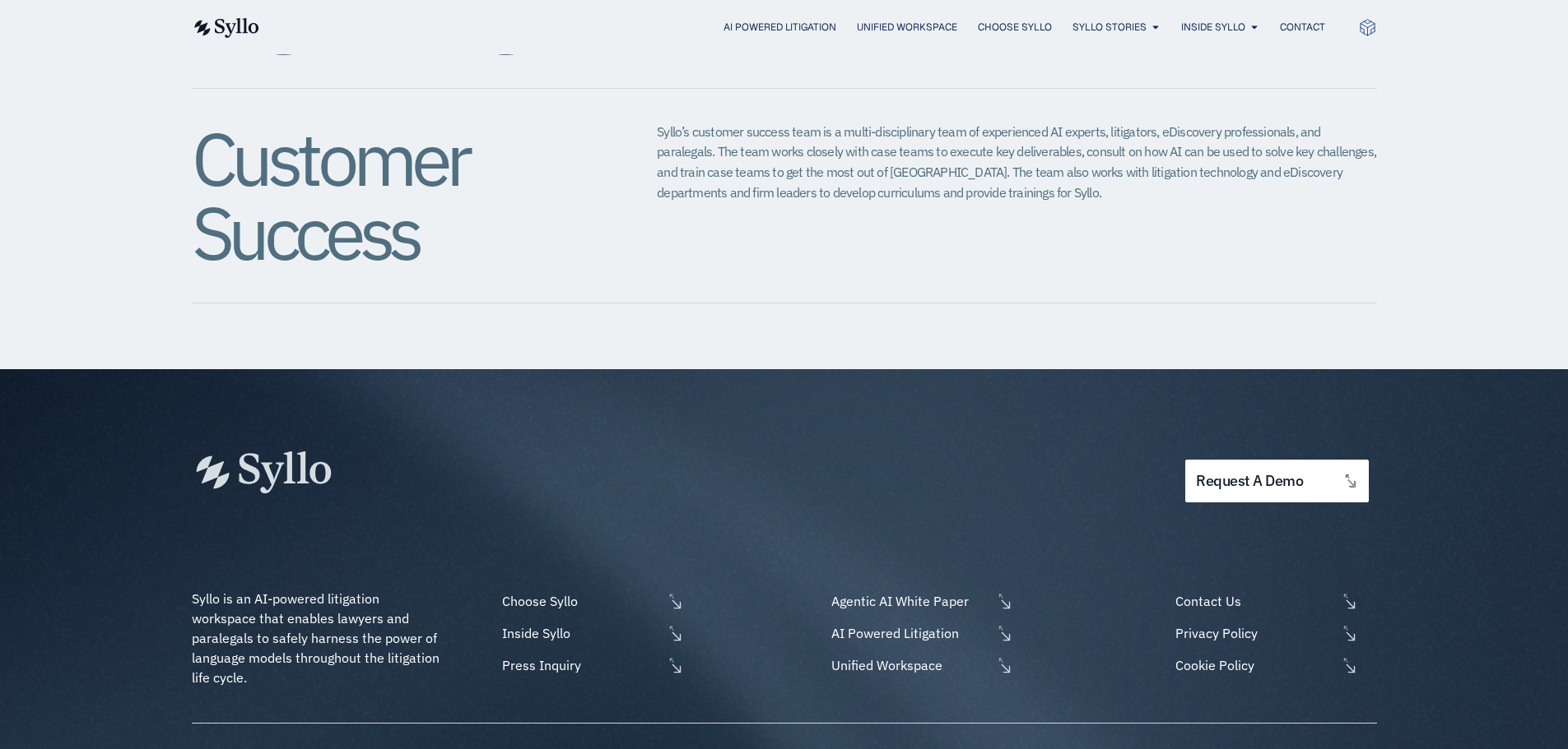
scroll to position [2045, 0]
